Goal: Task Accomplishment & Management: Use online tool/utility

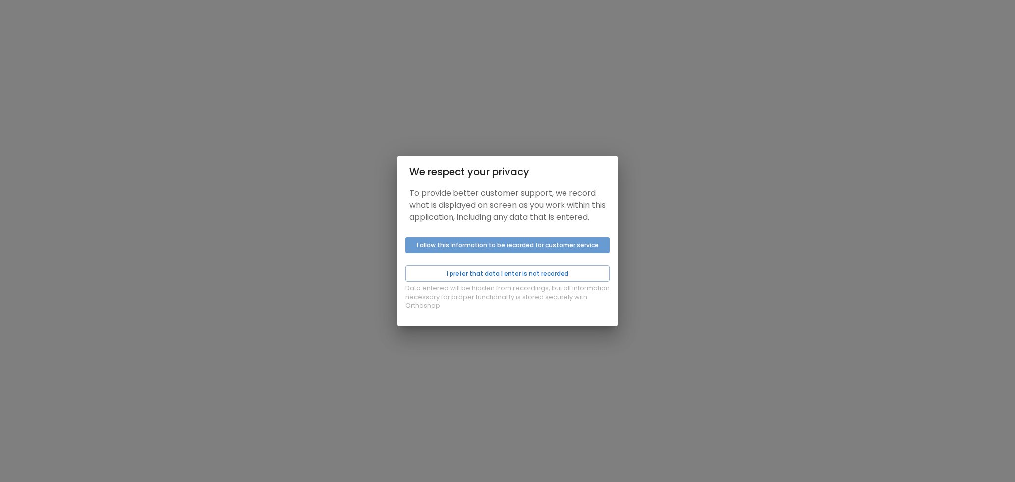
click at [468, 252] on button "I allow this information to be recorded for customer service" at bounding box center [507, 245] width 204 height 16
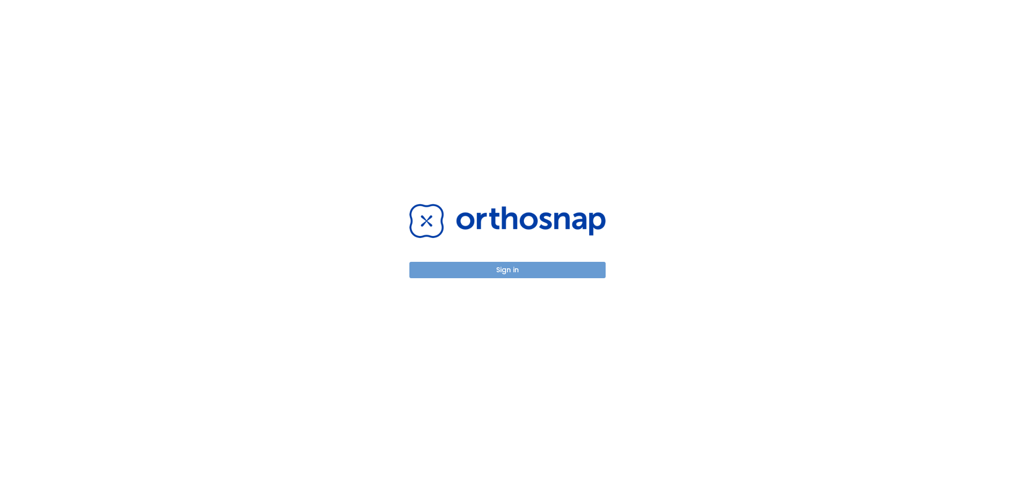
click at [485, 274] on button "Sign in" at bounding box center [507, 270] width 196 height 16
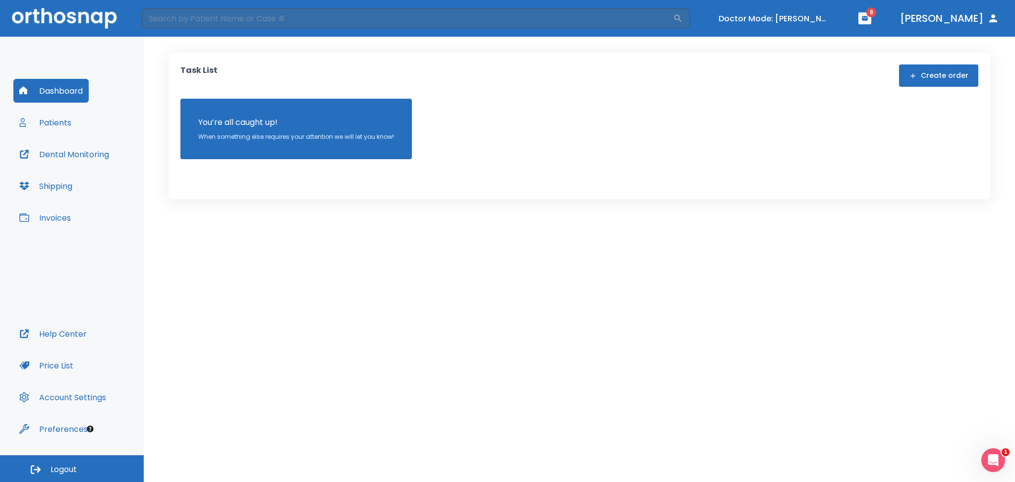
click at [41, 128] on button "Patients" at bounding box center [45, 123] width 64 height 24
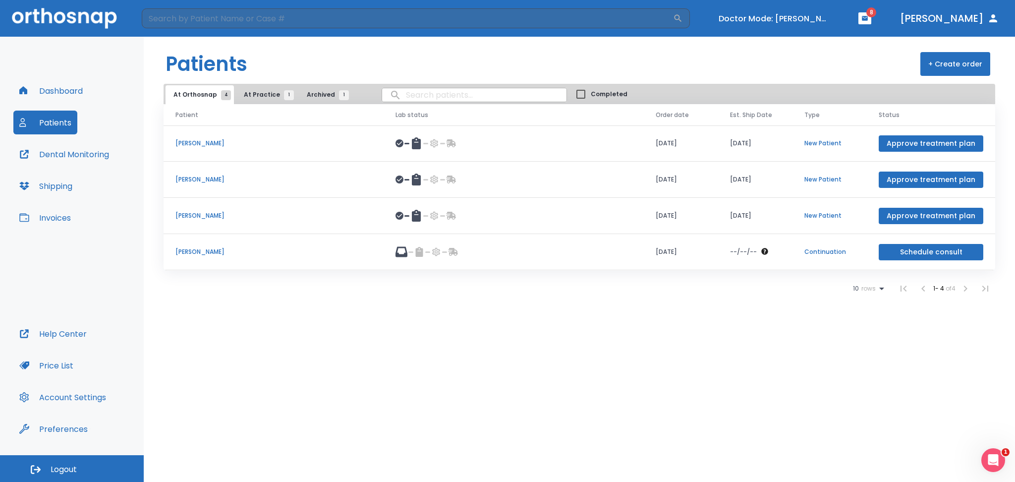
click at [205, 217] on p "[PERSON_NAME]" at bounding box center [273, 215] width 196 height 9
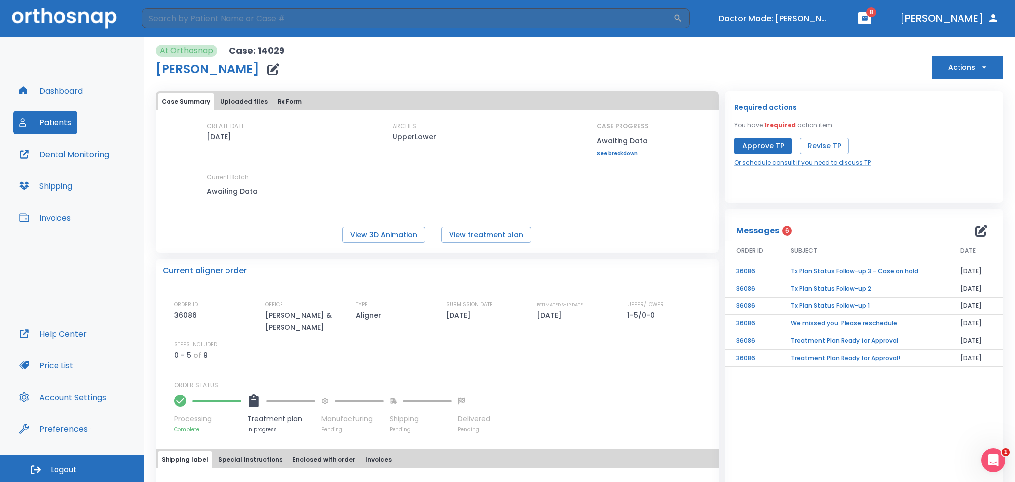
click at [764, 144] on button "Approve TP" at bounding box center [764, 146] width 58 height 16
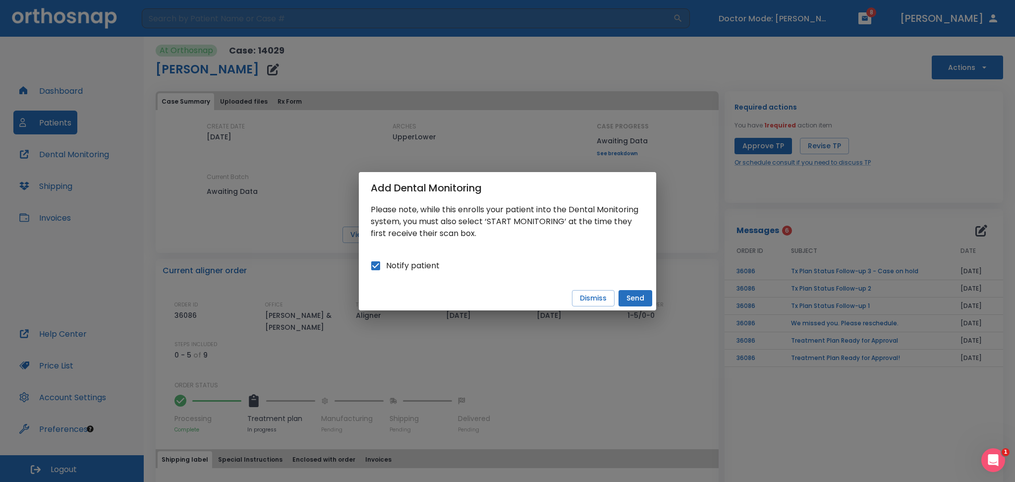
click at [636, 298] on button "Send" at bounding box center [636, 298] width 34 height 16
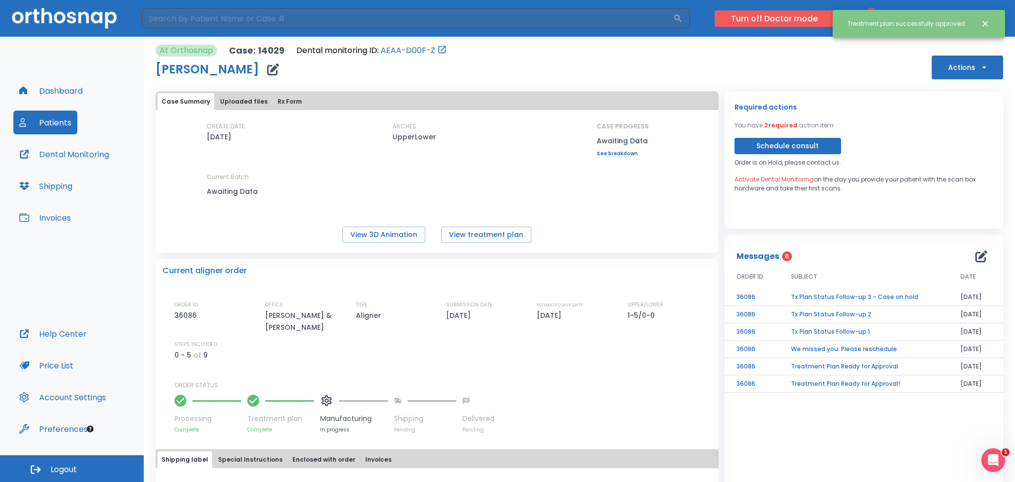
click at [770, 22] on button "Turn off Doctor mode" at bounding box center [774, 18] width 119 height 16
